Goal: Book appointment/travel/reservation

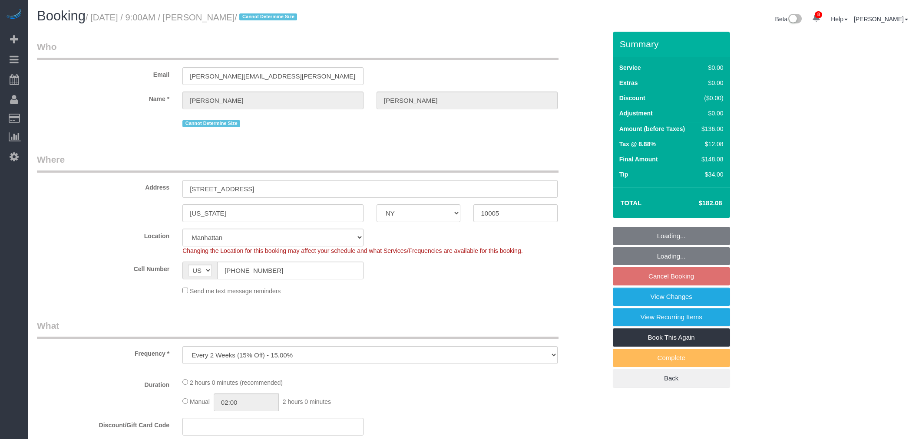
select select "NY"
select select "spot2"
select select "number:56"
select select "number:79"
select select "number:15"
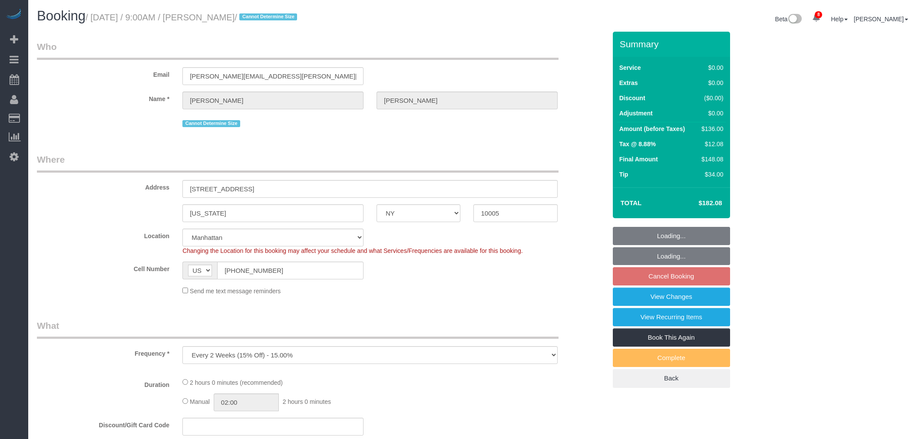
select select "number:6"
select select "1"
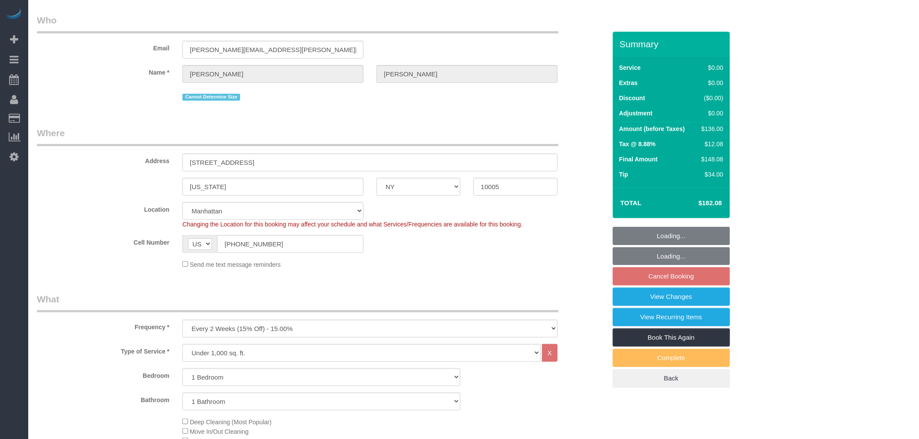
select select "object:1346"
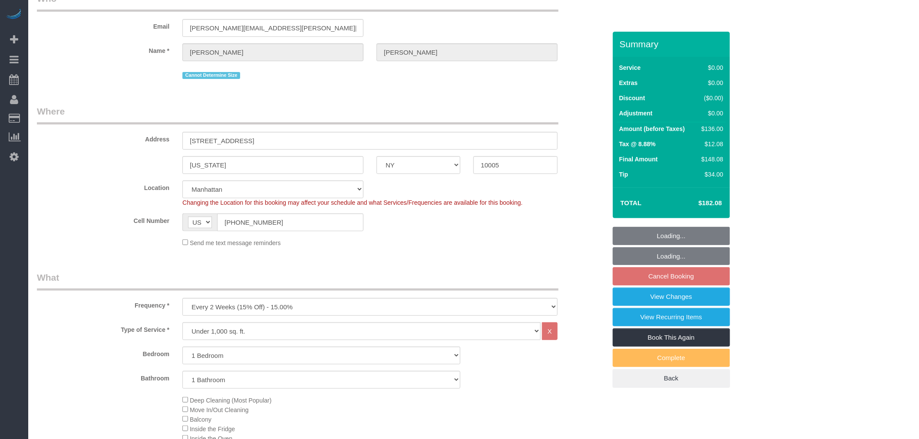
select select "1"
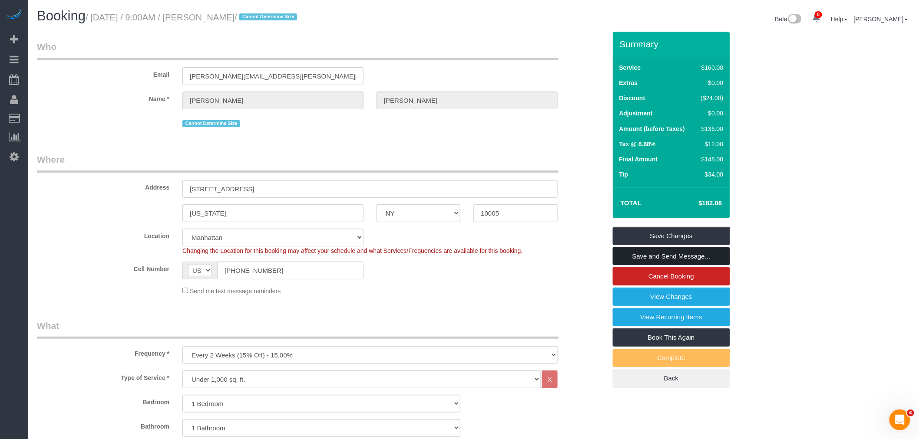
click at [658, 255] on link "Save and Send Message..." at bounding box center [671, 256] width 117 height 18
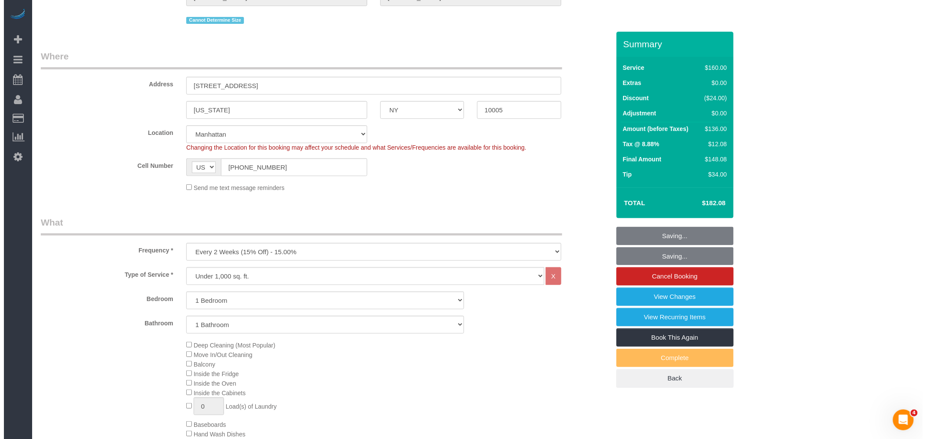
scroll to position [241, 0]
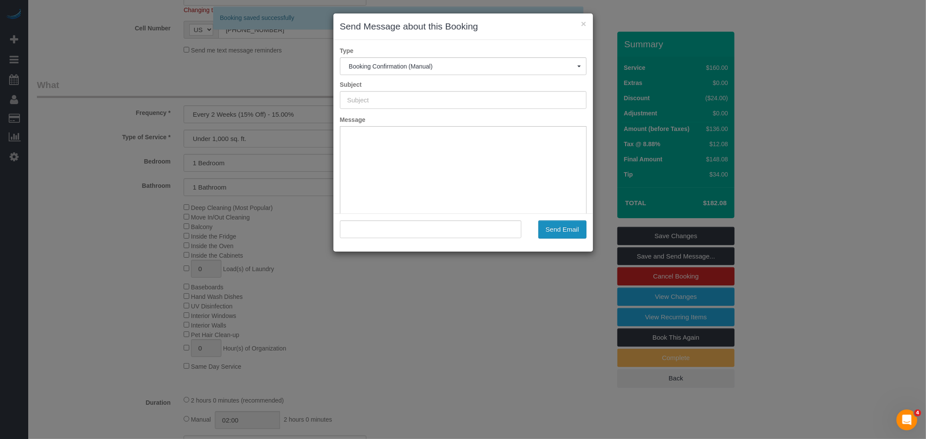
type input "Cleaning Confirmed for [DATE] 9:00am"
type input ""[PERSON_NAME]" <[PERSON_NAME][EMAIL_ADDRESS][PERSON_NAME][DOMAIN_NAME]>"
click at [565, 231] on button "Send Email" at bounding box center [562, 230] width 48 height 18
